Goal: Information Seeking & Learning: Find contact information

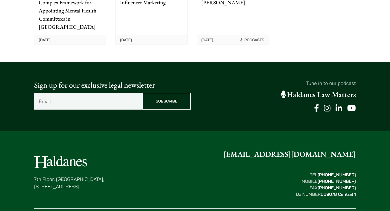
scroll to position [1411, 0]
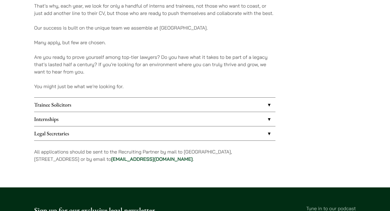
scroll to position [410, 0]
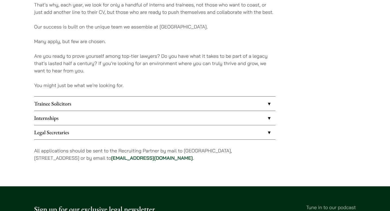
click at [174, 105] on link "Trainee Solicitors" at bounding box center [154, 103] width 241 height 14
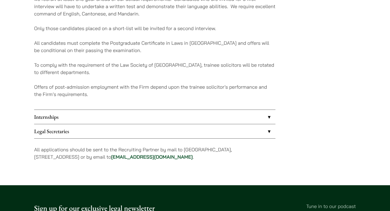
scroll to position [547, 0]
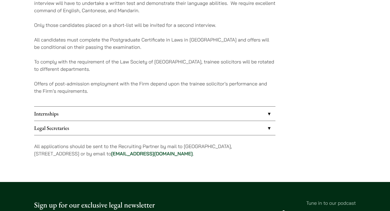
click at [171, 111] on link "Internships" at bounding box center [154, 113] width 241 height 14
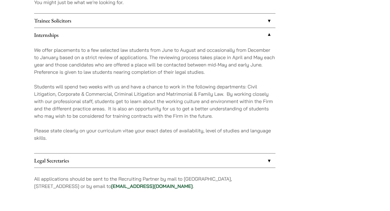
scroll to position [500, 0]
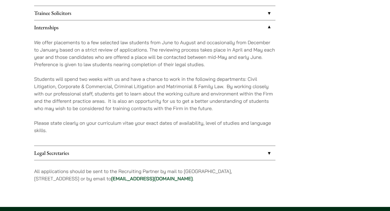
click at [153, 152] on link "Legal Secretaries" at bounding box center [154, 153] width 241 height 14
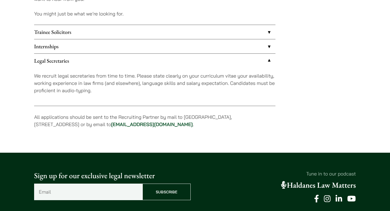
scroll to position [480, 0]
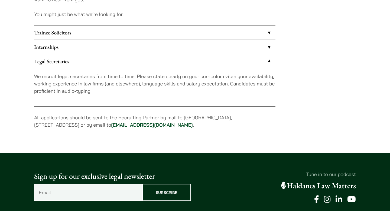
click at [166, 33] on link "Trainee Solicitors" at bounding box center [154, 32] width 241 height 14
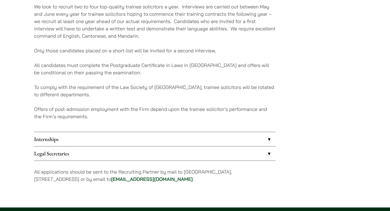
scroll to position [520, 0]
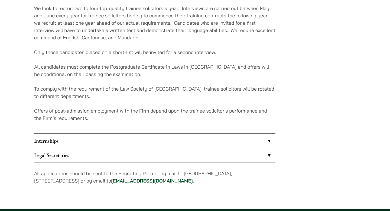
drag, startPoint x: 101, startPoint y: 179, endPoint x: 206, endPoint y: 179, distance: 104.8
click at [206, 179] on p "All applications should be sent to the Recruiting Partner by mail to 7th Floor,…" at bounding box center [154, 176] width 241 height 15
copy p "by email to career@haldanes.com ."
